Goal: Check status: Check status

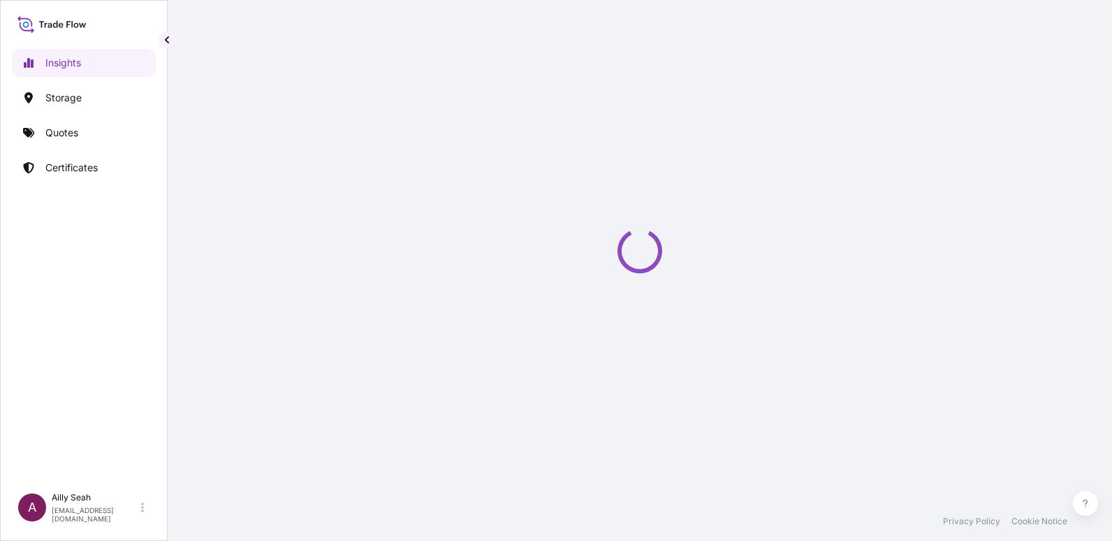
select select "2025"
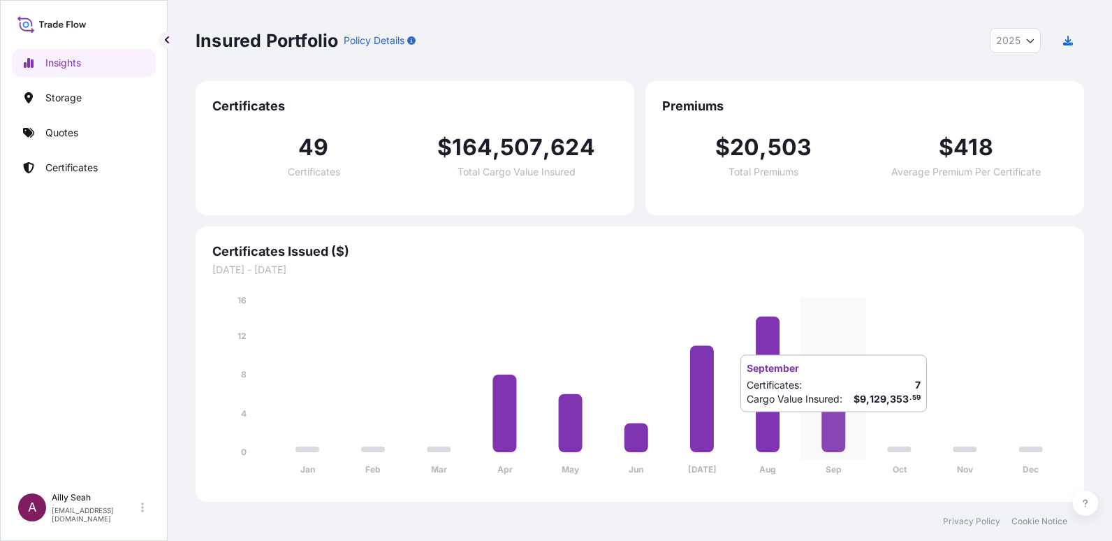
click at [836, 426] on icon at bounding box center [834, 418] width 24 height 68
click at [83, 175] on link "Certificates" at bounding box center [84, 168] width 144 height 28
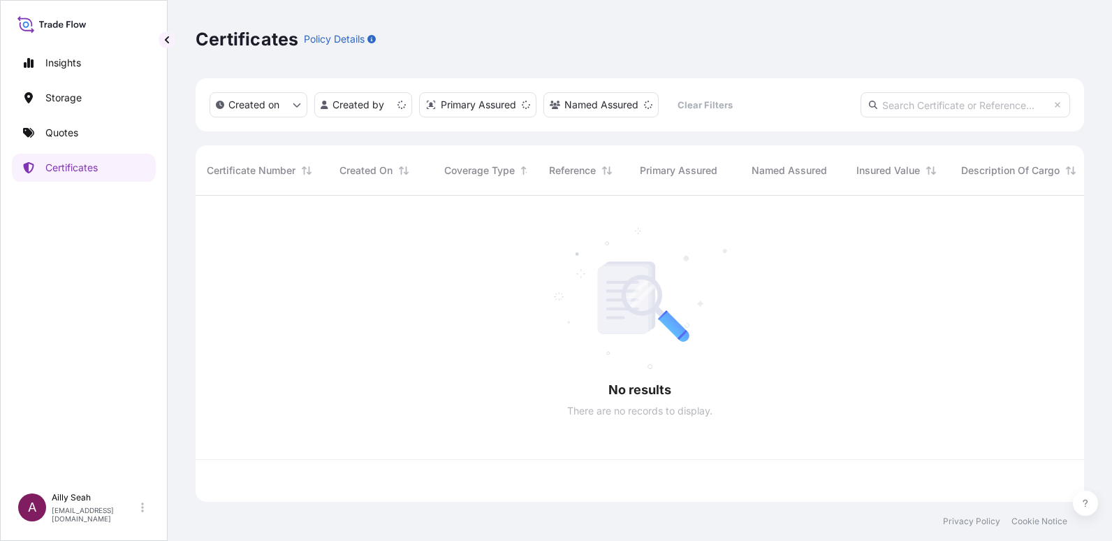
scroll to position [303, 878]
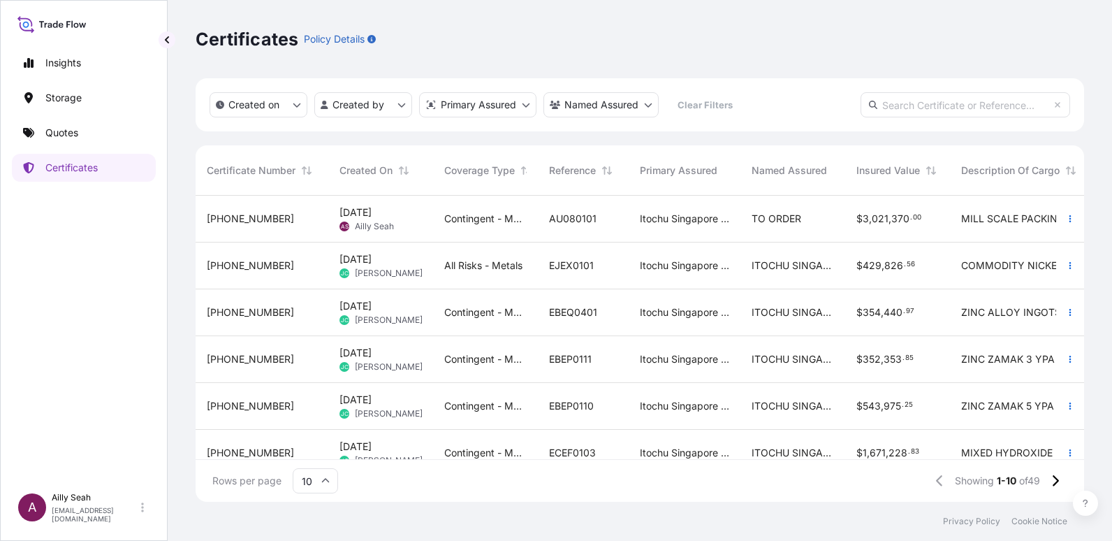
click at [389, 222] on span "Ailly Seah" at bounding box center [374, 226] width 39 height 11
